Goal: Transaction & Acquisition: Purchase product/service

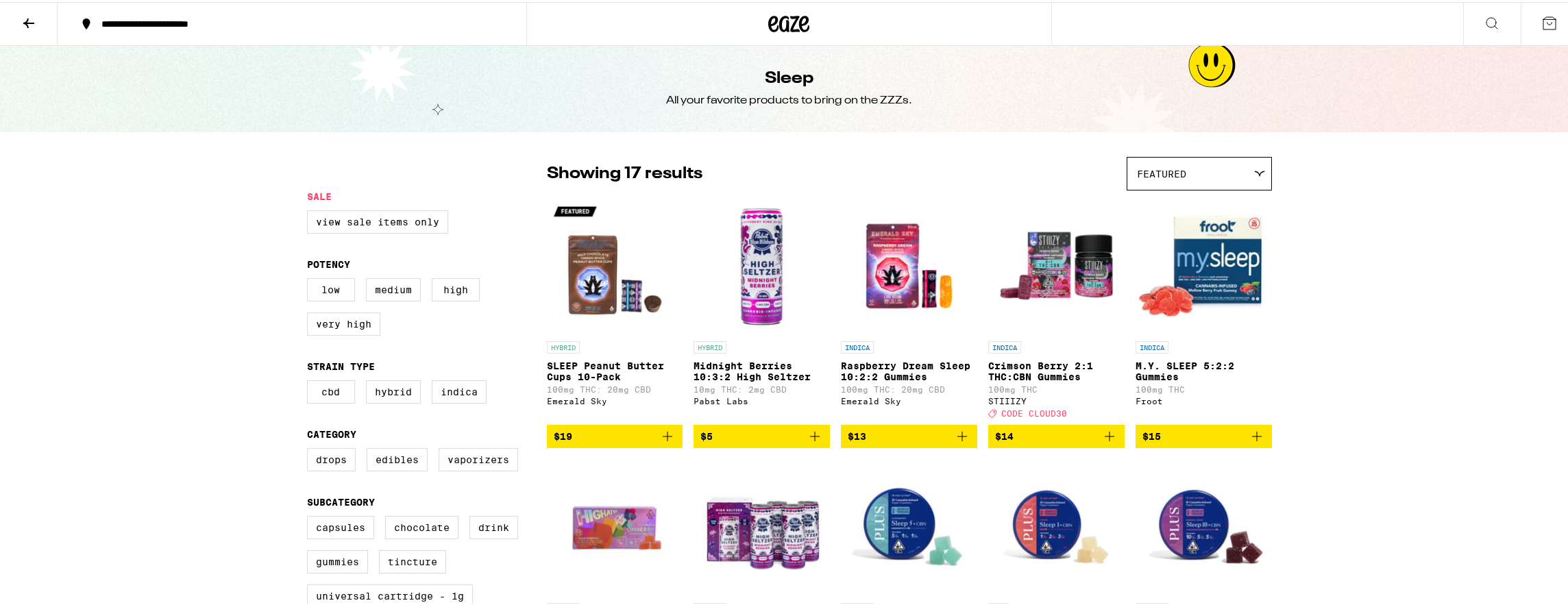
scroll to position [11, 0]
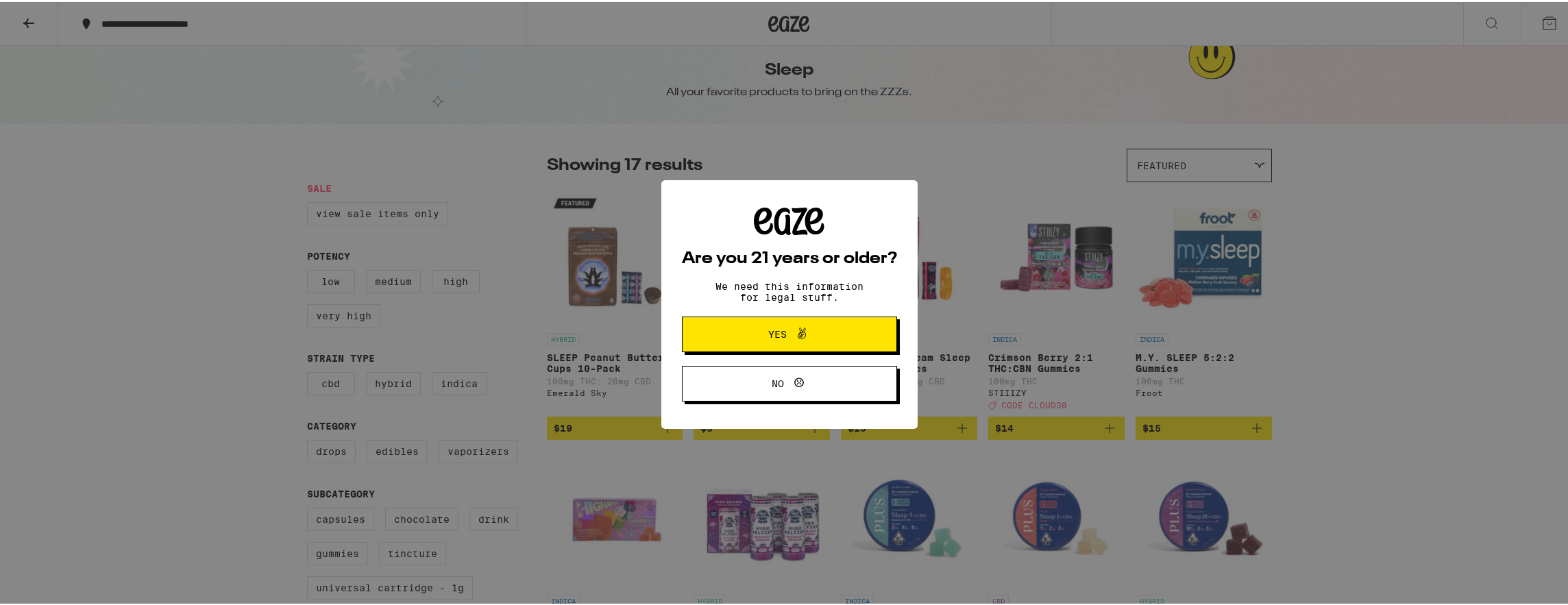
drag, startPoint x: 812, startPoint y: 336, endPoint x: 722, endPoint y: 334, distance: 90.0
click at [722, 334] on button "Yes" at bounding box center [789, 332] width 215 height 35
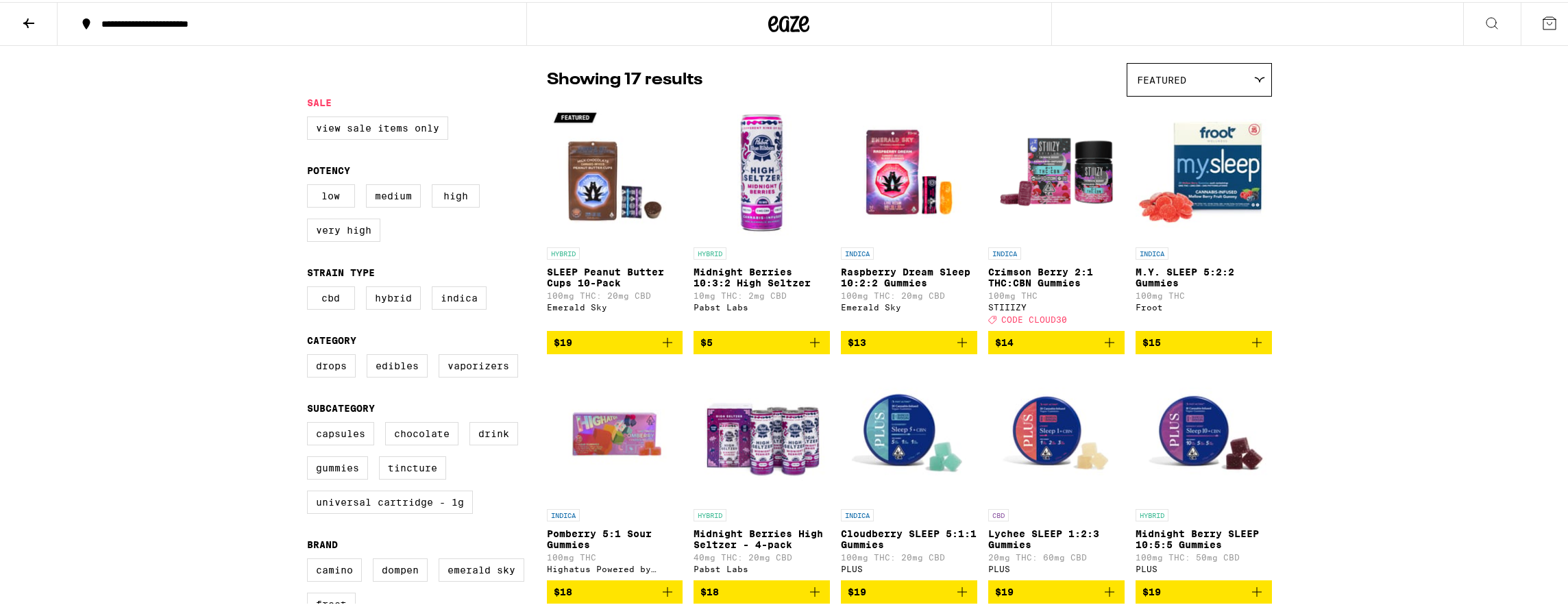
scroll to position [0, 0]
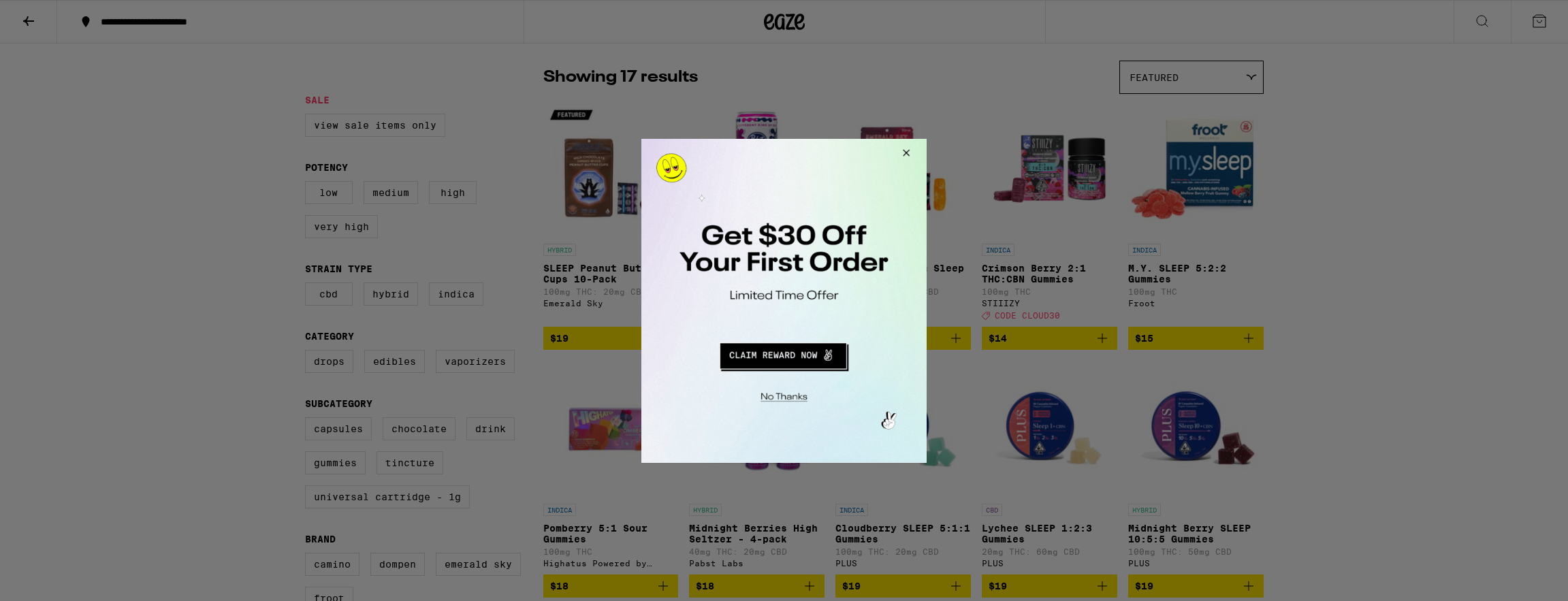
click at [906, 155] on button "Close Modal" at bounding box center [904, 154] width 37 height 32
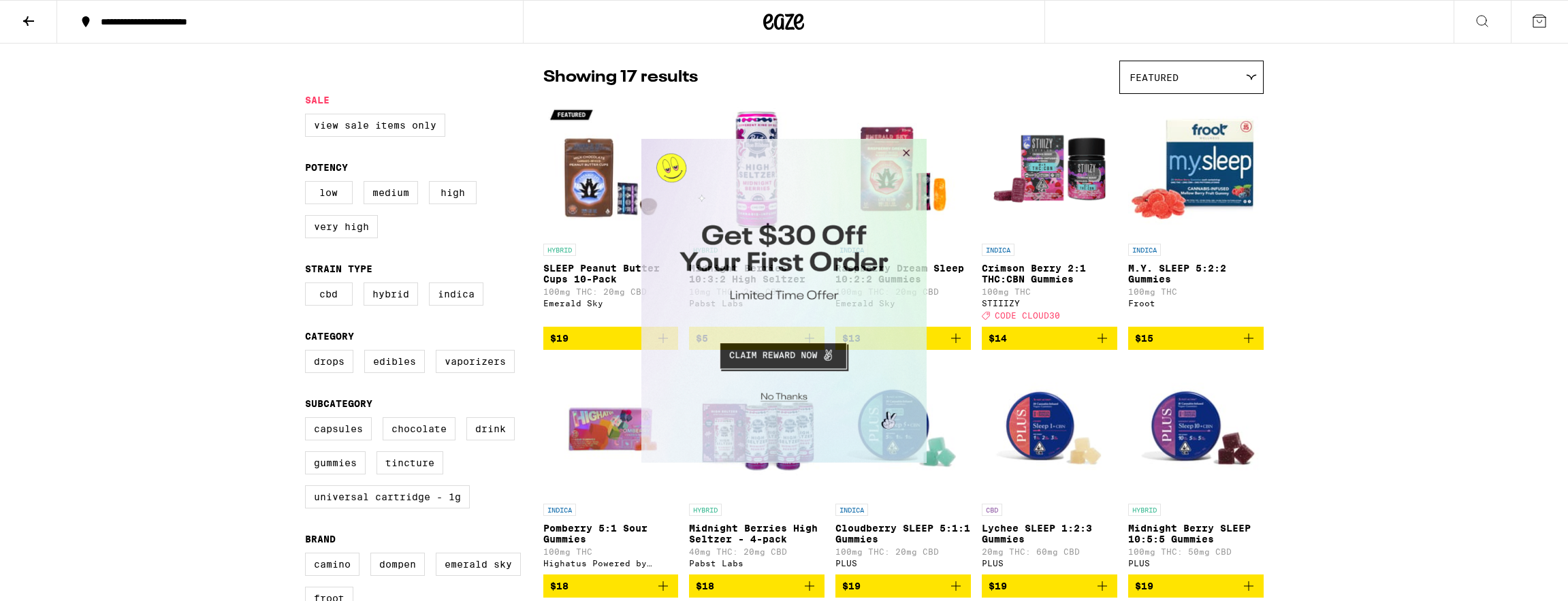
drag, startPoint x: 1892, startPoint y: 735, endPoint x: 906, endPoint y: 155, distance: 1143.9
click at [906, 155] on button "Close Modal" at bounding box center [904, 154] width 37 height 32
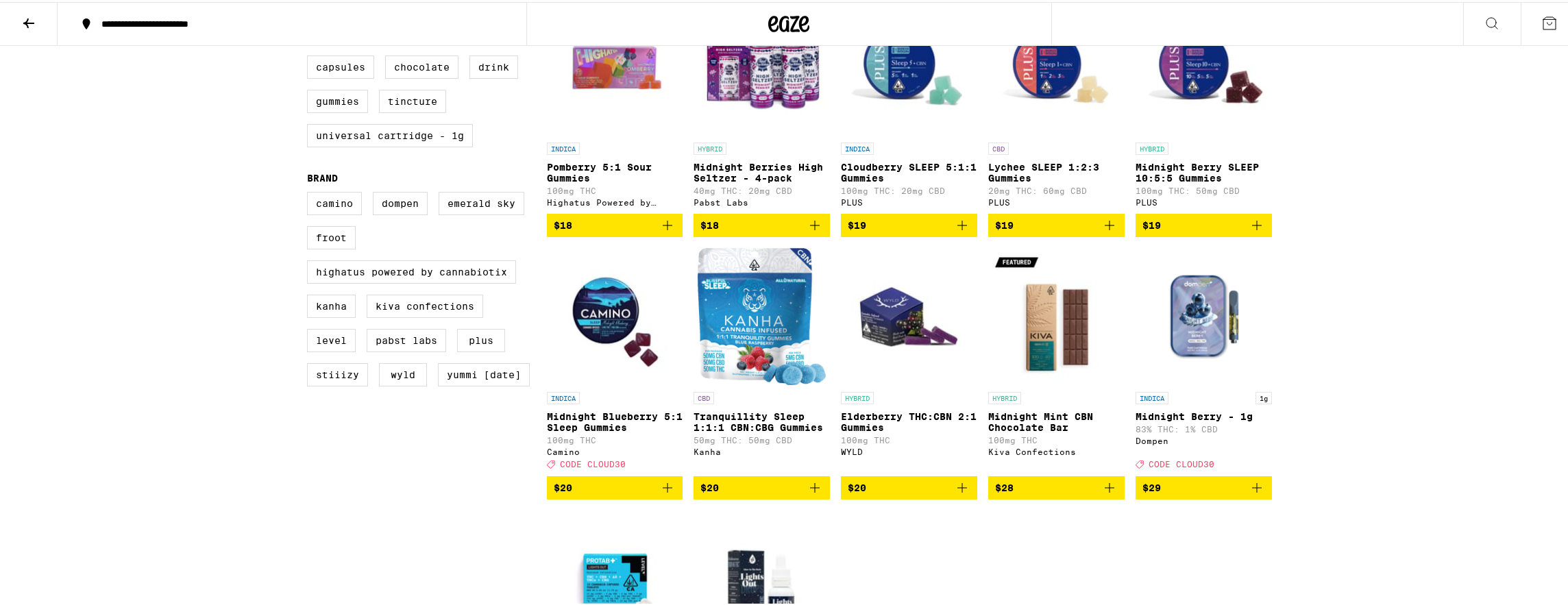
scroll to position [355, 0]
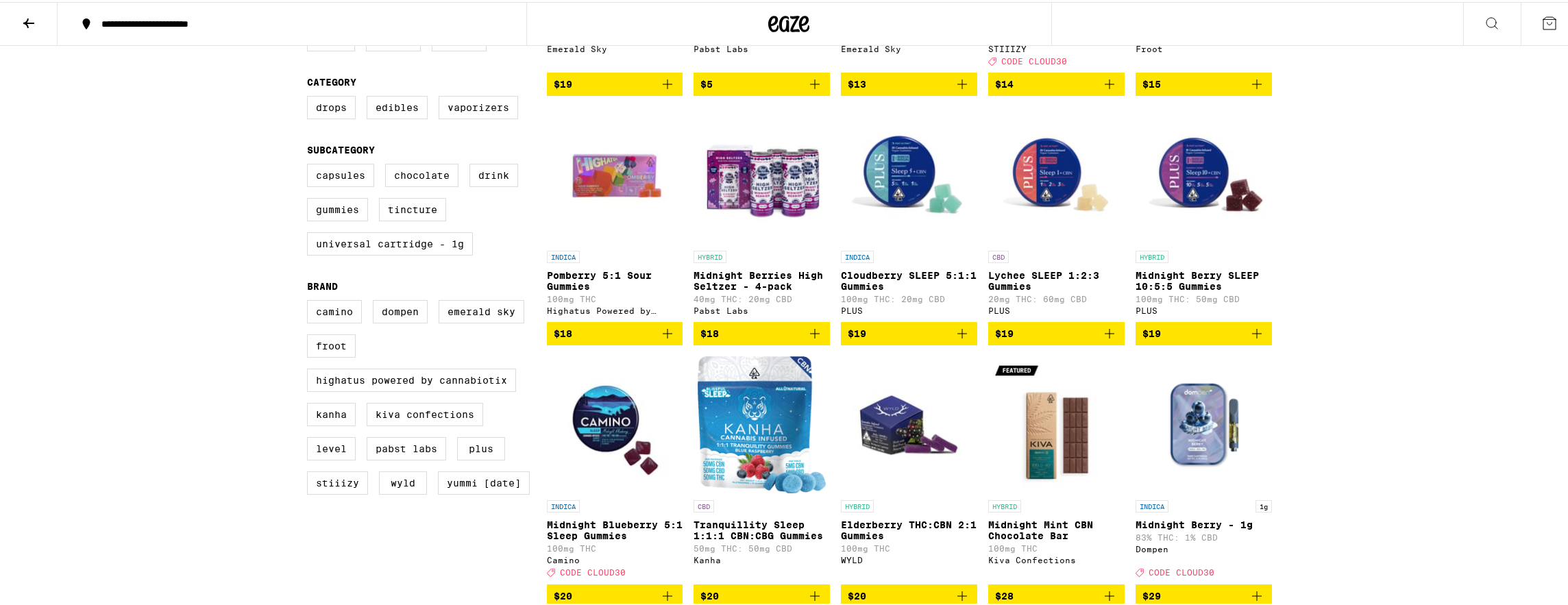
click at [1018, 200] on img "Open page for Lychee SLEEP 1:2:3 Gummies from PLUS" at bounding box center [1057, 173] width 136 height 137
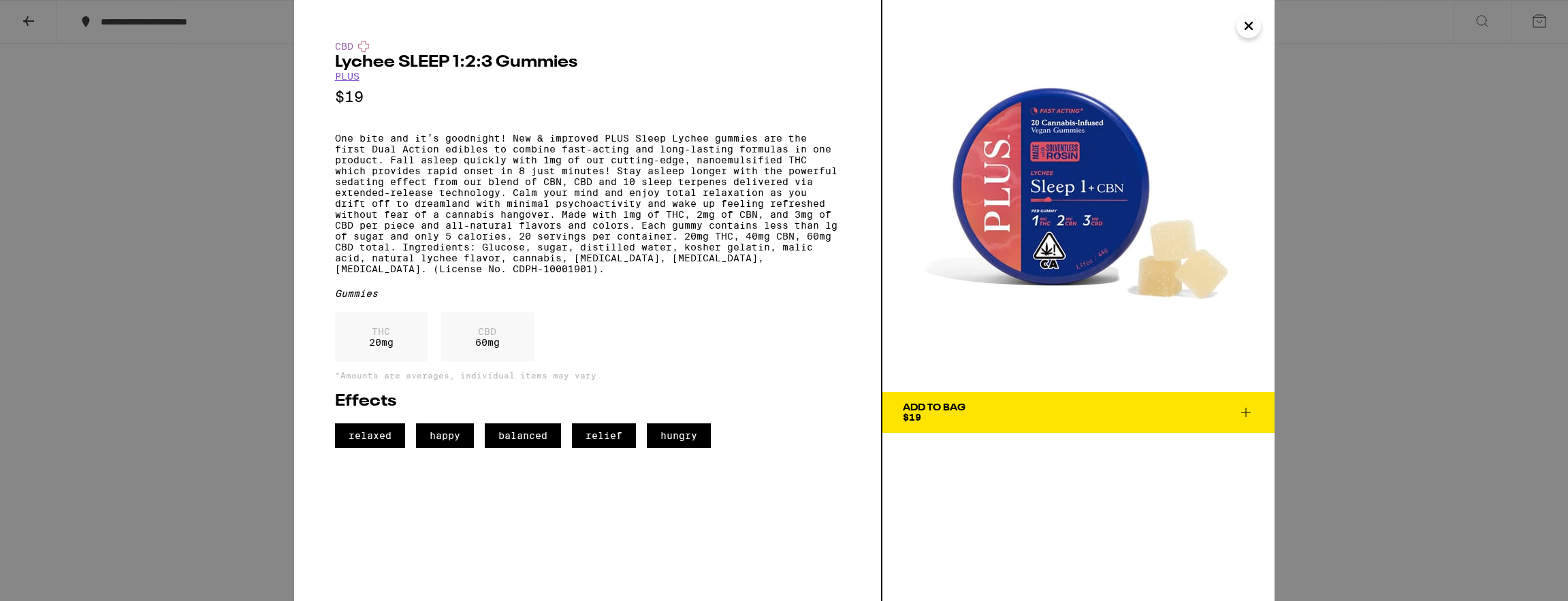
click at [1249, 23] on icon "Close" at bounding box center [1249, 25] width 16 height 21
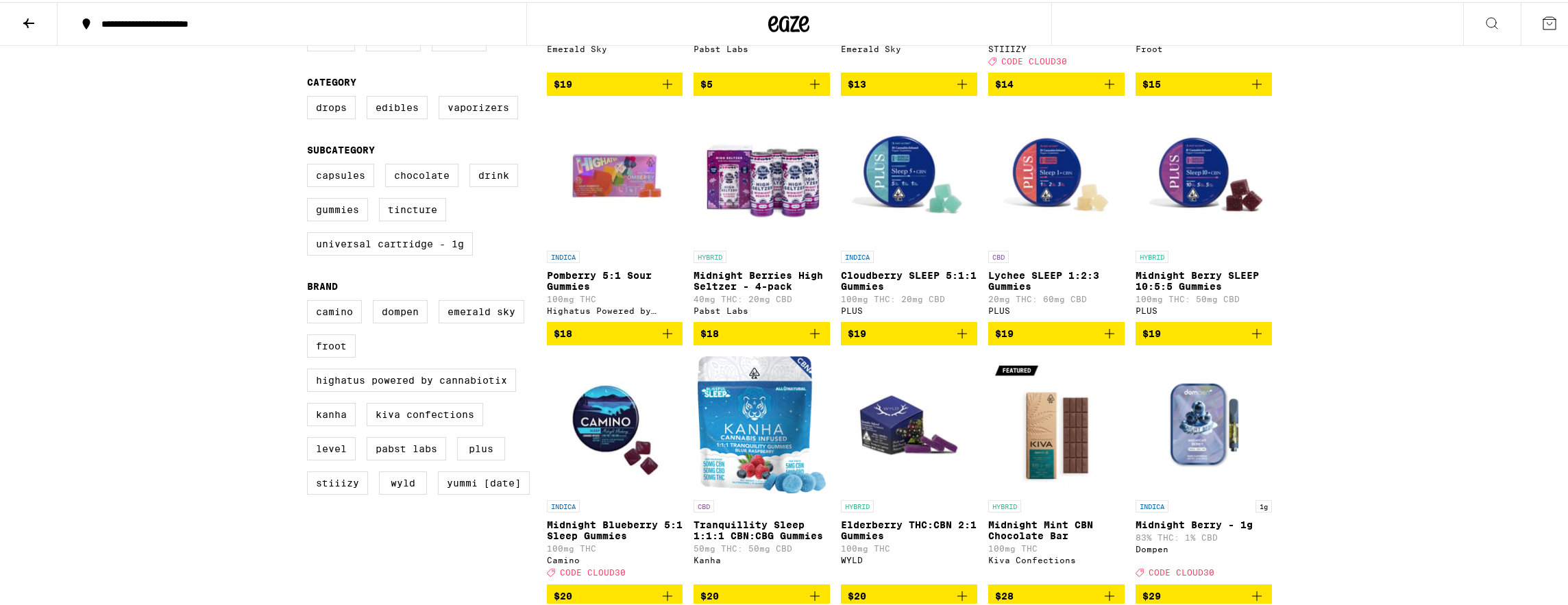
click at [889, 279] on p "Cloudberry SLEEP 5:1:1 Gummies" at bounding box center [909, 278] width 136 height 22
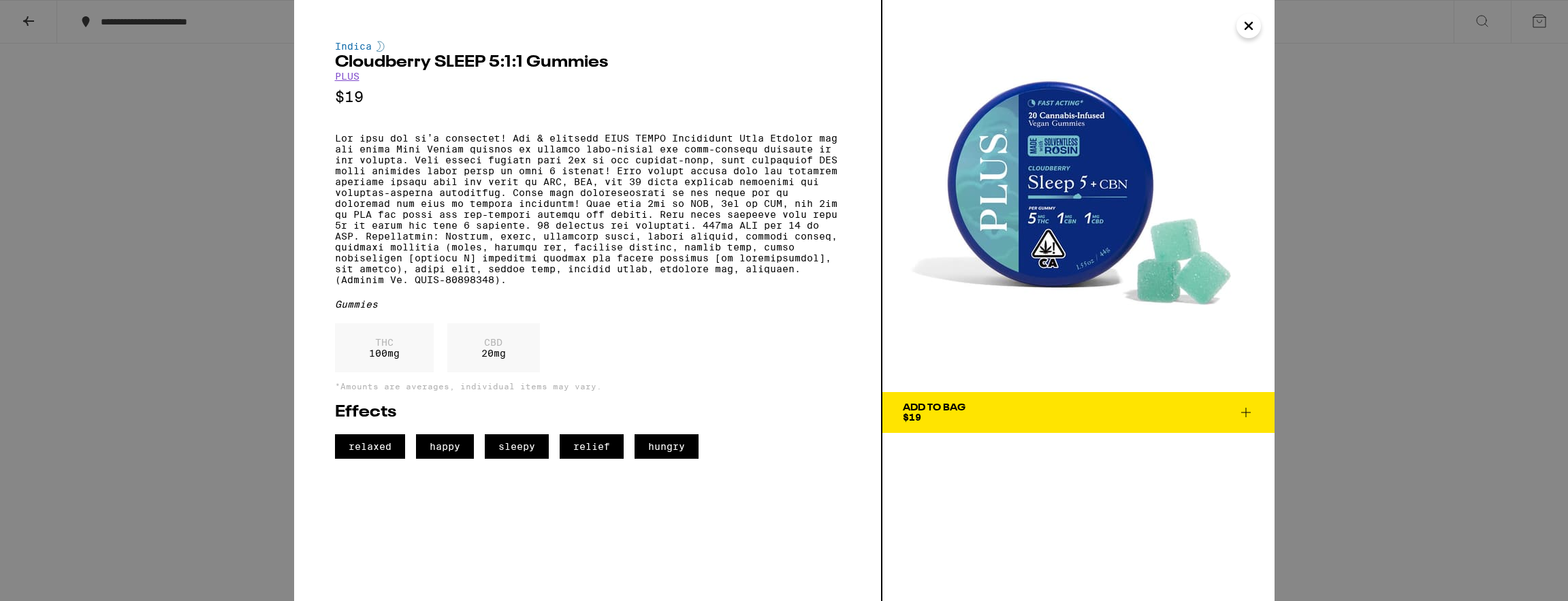
click at [1246, 30] on icon "Close" at bounding box center [1249, 25] width 16 height 21
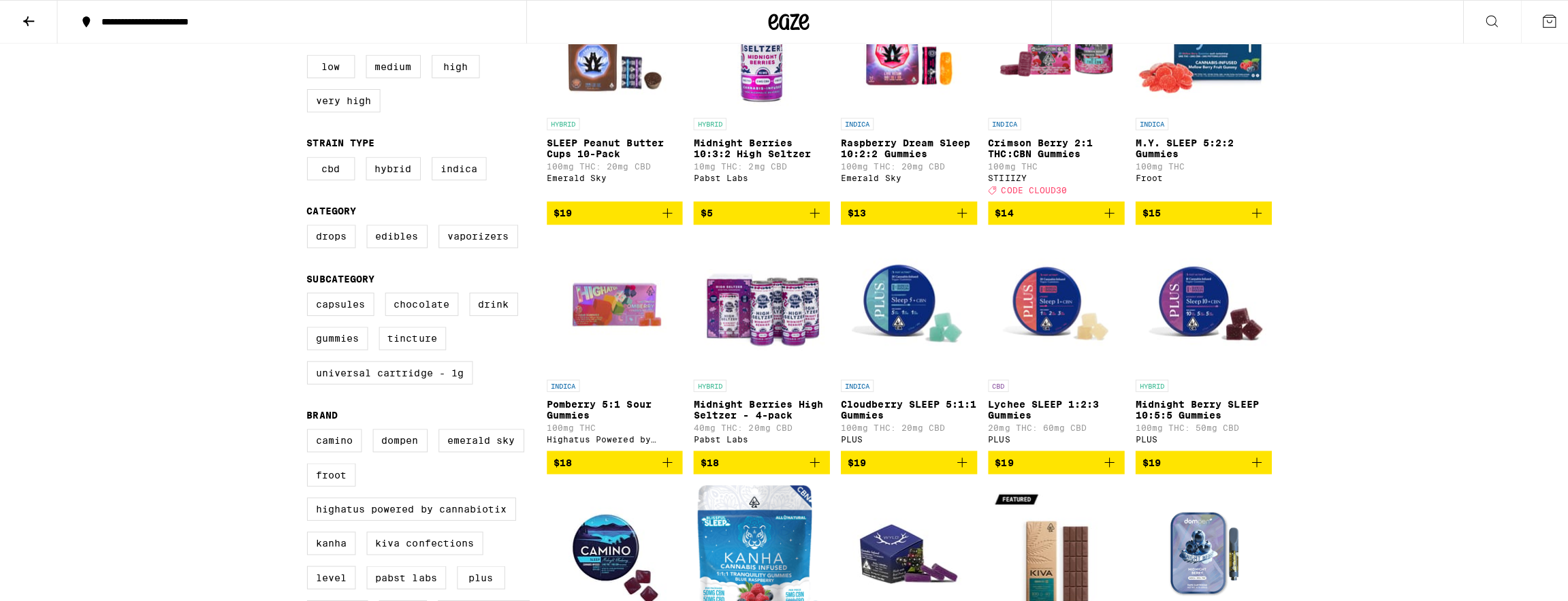
scroll to position [358, 0]
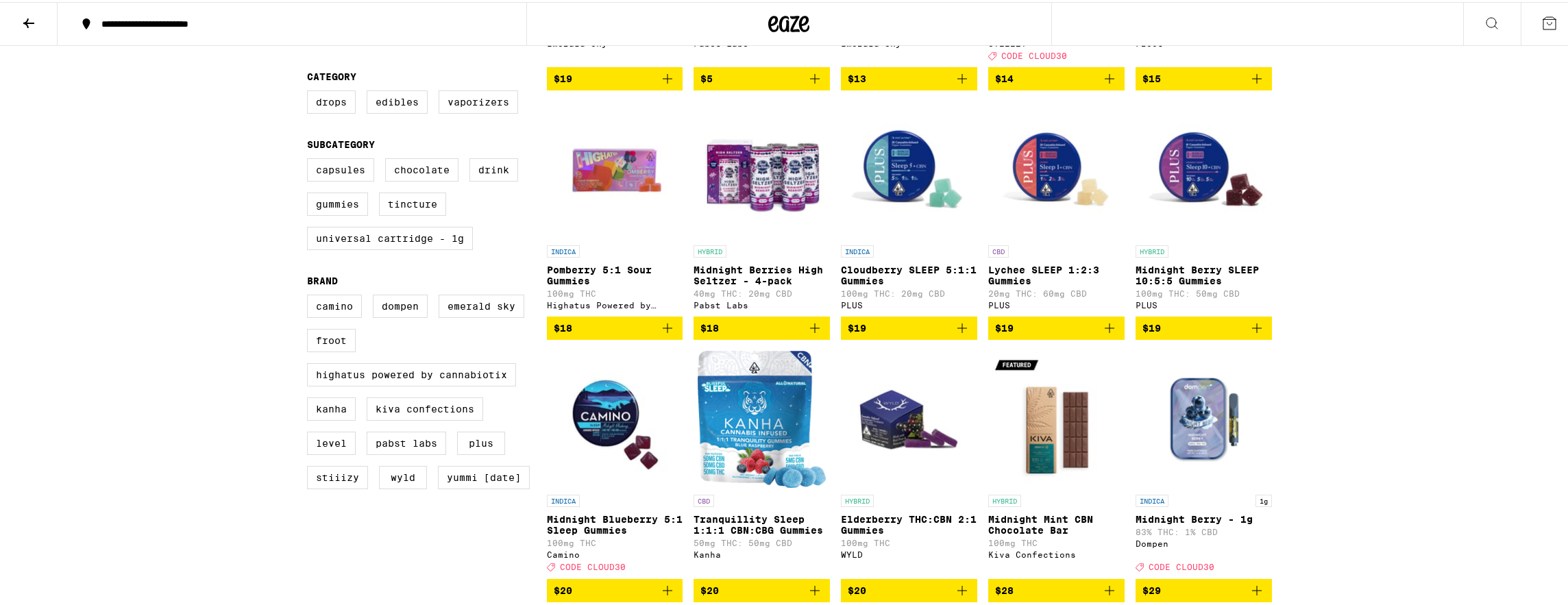
click at [745, 461] on img "Open page for Tranquillity Sleep 1:1:1 CBN:CBG Gummies from Kanha" at bounding box center [761, 417] width 128 height 137
